Goal: Transaction & Acquisition: Purchase product/service

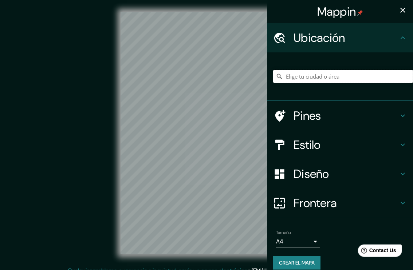
click at [291, 81] on input "Elige tu ciudad o área" at bounding box center [343, 76] width 140 height 13
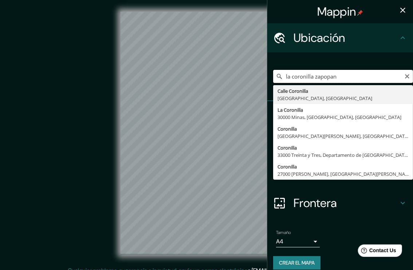
type input "la coronilla zapopan"
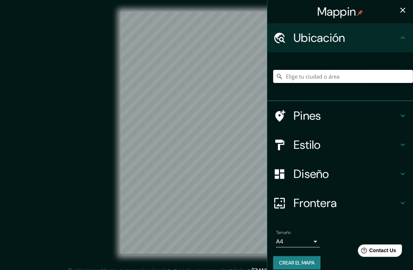
click at [283, 77] on input "Elige tu ciudad o área" at bounding box center [343, 76] width 140 height 13
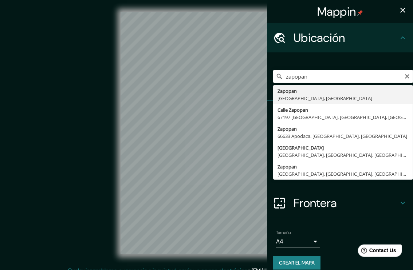
type input "Zapopan, Jalisco, México"
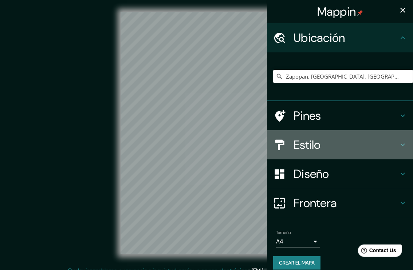
click at [305, 138] on h4 "Estilo" at bounding box center [345, 145] width 105 height 15
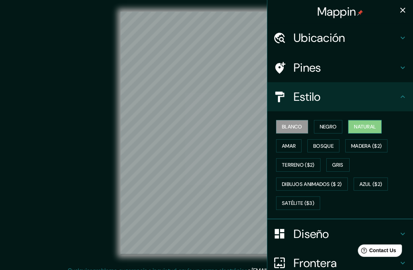
click at [348, 127] on button "Natural" at bounding box center [364, 126] width 33 height 13
click at [345, 150] on button "Madera ($2)" at bounding box center [366, 145] width 42 height 13
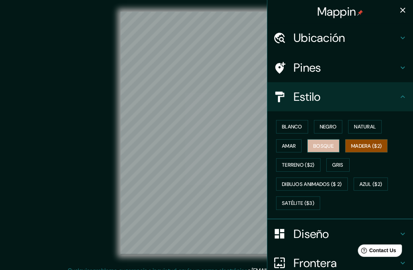
click at [313, 149] on font "Bosque" at bounding box center [323, 146] width 20 height 9
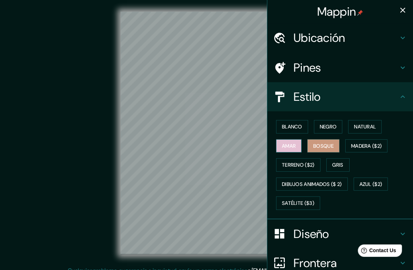
click at [289, 145] on font "Amar" at bounding box center [289, 146] width 14 height 9
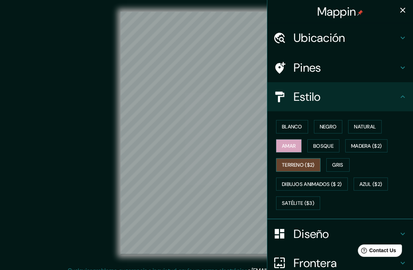
click at [304, 161] on font "Terreno ($2)" at bounding box center [298, 165] width 33 height 9
click at [304, 197] on button "Satélite ($3)" at bounding box center [298, 203] width 44 height 13
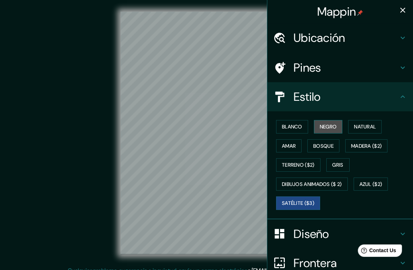
click at [320, 124] on font "Negro" at bounding box center [328, 126] width 17 height 9
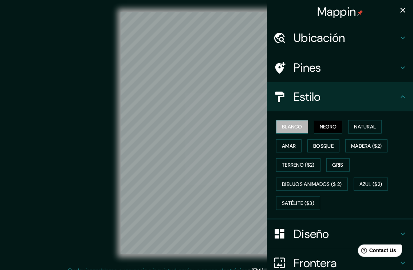
click at [289, 125] on font "Blanco" at bounding box center [292, 126] width 20 height 9
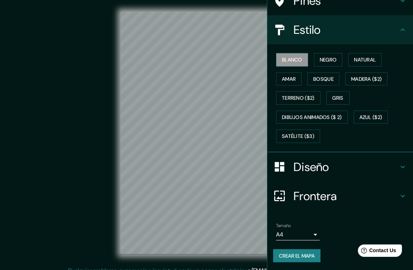
scroll to position [8, 0]
